Goal: Task Accomplishment & Management: Use online tool/utility

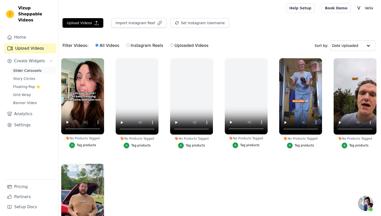
scroll to position [32, 0]
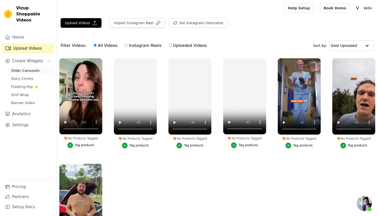
click at [26, 67] on link "Slider Carousels" at bounding box center [31, 70] width 46 height 7
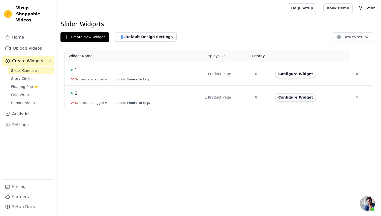
click at [302, 98] on button "Configure Widget" at bounding box center [296, 97] width 41 height 8
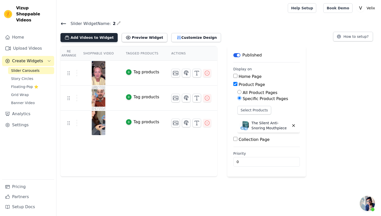
click at [88, 36] on button "Add Videos to Widget" at bounding box center [89, 37] width 57 height 9
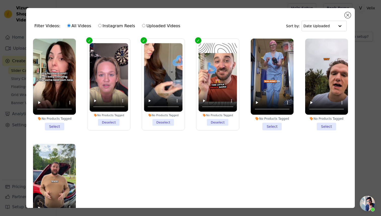
click at [53, 123] on li "No Products Tagged Select" at bounding box center [54, 85] width 43 height 92
click at [0, 0] on input "No Products Tagged Select" at bounding box center [0, 0] width 0 height 0
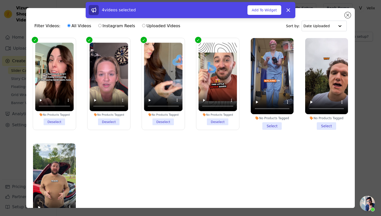
scroll to position [1, 0]
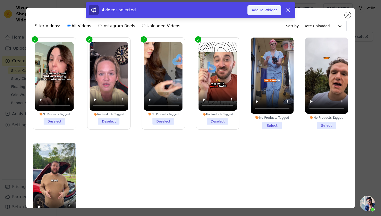
click at [265, 9] on button "Add To Widget" at bounding box center [265, 10] width 34 height 10
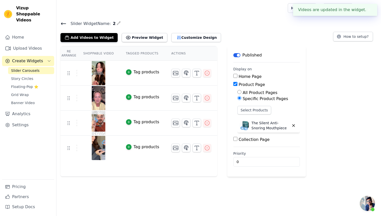
click at [371, 10] on button "✖" at bounding box center [370, 10] width 6 height 6
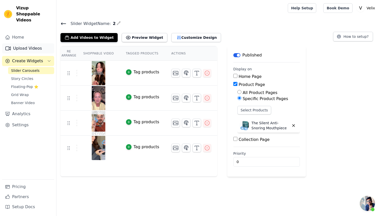
click at [30, 45] on link "Upload Videos" at bounding box center [28, 48] width 52 height 10
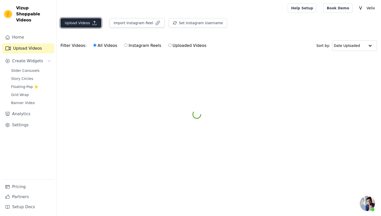
click at [67, 25] on button "Upload Videos" at bounding box center [81, 23] width 41 height 10
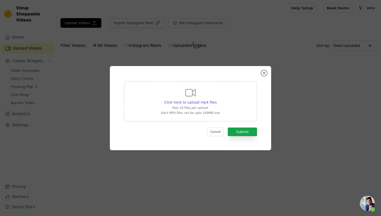
click at [187, 80] on div "Click here to upload mp4 files Max 10 files per upload. Each MP4 files can be u…" at bounding box center [190, 108] width 143 height 66
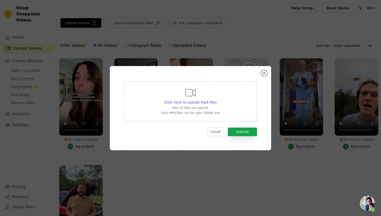
click at [178, 97] on div "Click here to upload mp4 files Max 10 files per upload. Each MP4 files can be u…" at bounding box center [190, 101] width 59 height 28
click at [217, 100] on input "Click here to upload mp4 files Max 10 files per upload. Each MP4 files can be u…" at bounding box center [217, 100] width 0 height 0
click at [210, 112] on p "Each MP4 files can be upto 100MB size" at bounding box center [190, 113] width 59 height 4
click at [217, 100] on input "Click here to upload mp4 files Max 10 files per upload. Each MP4 files can be u…" at bounding box center [217, 100] width 0 height 0
type input "C:\fakepath\MOV to MP4.mp4"
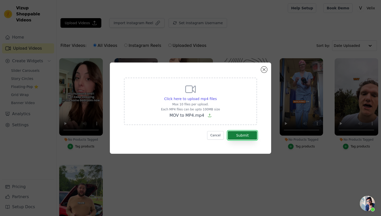
click at [244, 135] on button "Submit" at bounding box center [242, 135] width 29 height 9
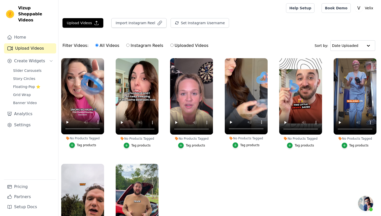
scroll to position [32, 0]
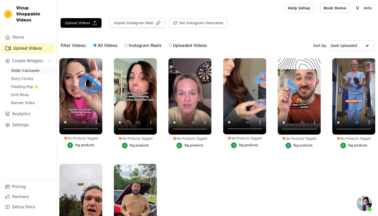
click at [19, 68] on span "Slider Carousels" at bounding box center [25, 70] width 29 height 5
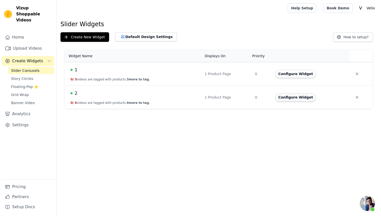
click at [290, 98] on button "Configure Widget" at bounding box center [296, 97] width 41 height 8
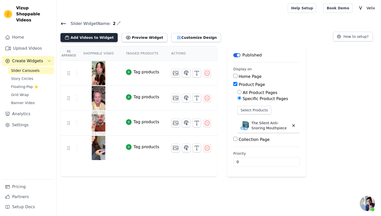
click at [95, 37] on button "Add Videos to Widget" at bounding box center [89, 37] width 57 height 9
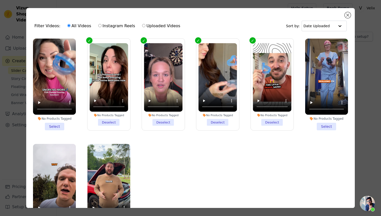
click at [56, 121] on li "No Products Tagged Select" at bounding box center [54, 85] width 43 height 92
click at [0, 0] on input "No Products Tagged Select" at bounding box center [0, 0] width 0 height 0
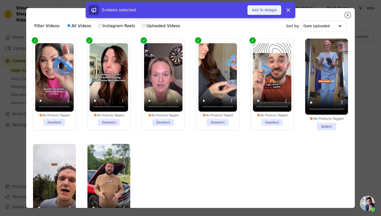
click at [273, 9] on button "Add To Widget" at bounding box center [265, 10] width 34 height 10
